Goal: Information Seeking & Learning: Learn about a topic

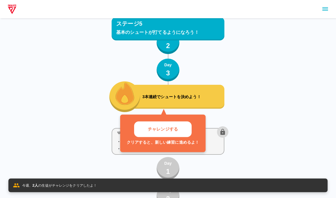
scroll to position [2759, 0]
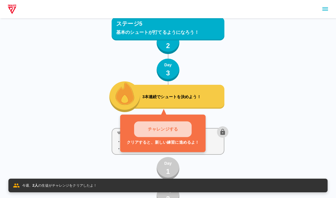
click at [172, 124] on button "チャレンジする" at bounding box center [163, 130] width 58 height 16
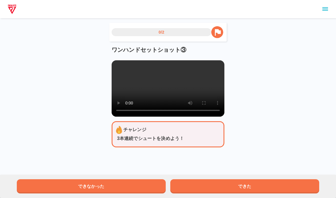
click at [140, 91] on video at bounding box center [168, 88] width 113 height 56
click at [131, 86] on video at bounding box center [168, 88] width 113 height 56
click at [120, 64] on video at bounding box center [168, 88] width 113 height 56
click at [165, 96] on video at bounding box center [168, 88] width 113 height 56
click at [131, 89] on video at bounding box center [168, 88] width 113 height 56
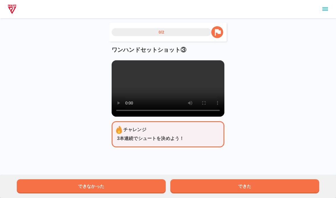
click at [140, 110] on video at bounding box center [168, 88] width 113 height 56
click at [148, 91] on video at bounding box center [168, 88] width 113 height 56
click at [124, 96] on video at bounding box center [168, 88] width 113 height 56
click at [229, 184] on button "できた" at bounding box center [244, 187] width 149 height 14
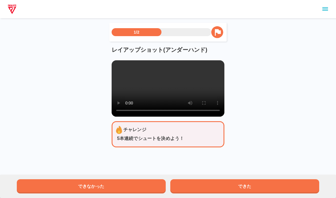
click at [164, 88] on video at bounding box center [168, 88] width 113 height 56
click at [188, 93] on video at bounding box center [168, 88] width 113 height 56
click at [128, 81] on video at bounding box center [168, 88] width 113 height 56
click at [147, 91] on video at bounding box center [168, 88] width 113 height 56
click at [146, 90] on video at bounding box center [168, 88] width 113 height 56
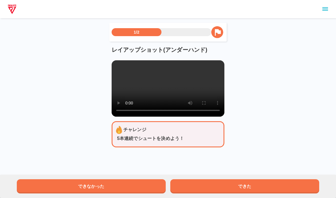
click at [142, 89] on video at bounding box center [168, 88] width 113 height 56
click at [172, 93] on video at bounding box center [168, 88] width 113 height 56
click at [126, 87] on video at bounding box center [168, 88] width 113 height 56
click at [148, 91] on video at bounding box center [168, 88] width 113 height 56
click at [145, 93] on video at bounding box center [168, 88] width 113 height 56
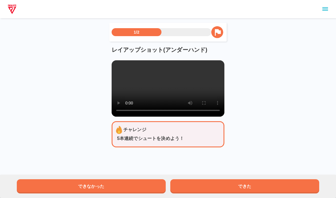
click at [149, 88] on video at bounding box center [168, 88] width 113 height 56
click at [170, 93] on video at bounding box center [168, 88] width 113 height 56
click at [143, 86] on video at bounding box center [168, 88] width 113 height 56
click at [132, 97] on video at bounding box center [168, 88] width 113 height 56
click at [227, 192] on button "できた" at bounding box center [244, 187] width 149 height 14
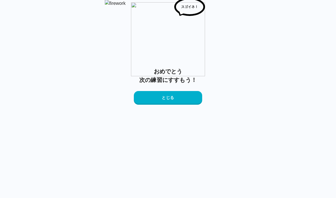
click at [170, 105] on button "とじる" at bounding box center [168, 98] width 68 height 14
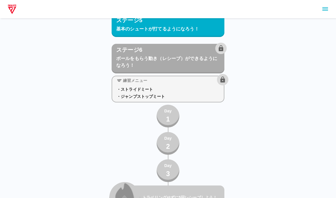
scroll to position [2998, 0]
